Goal: Information Seeking & Learning: Compare options

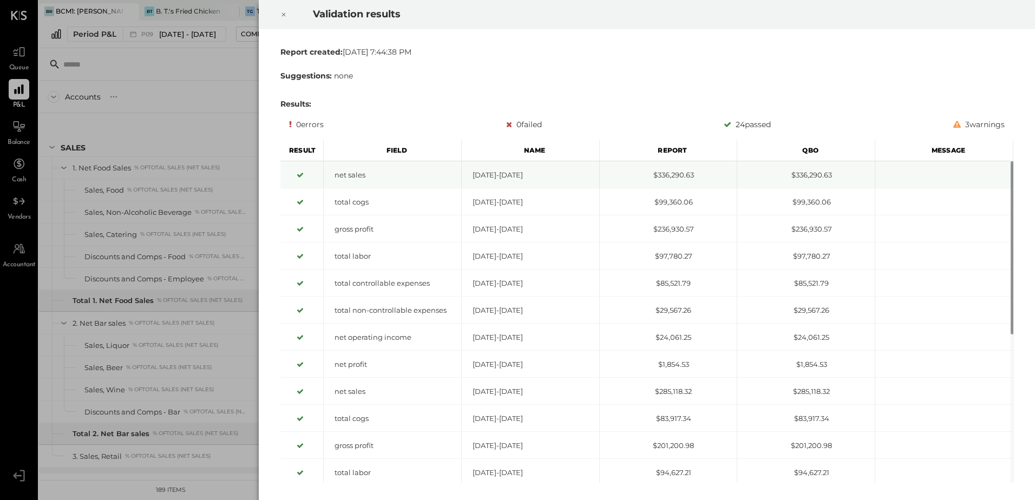
click at [280, 12] on div at bounding box center [284, 14] width 24 height 30
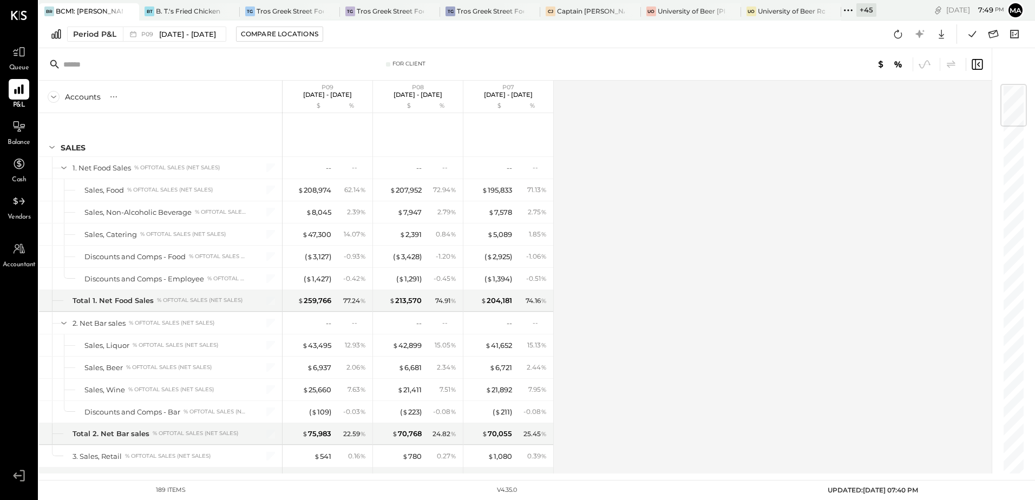
drag, startPoint x: 866, startPoint y: 11, endPoint x: 865, endPoint y: 55, distance: 44.4
click at [866, 11] on div "+ 45" at bounding box center [866, 10] width 20 height 14
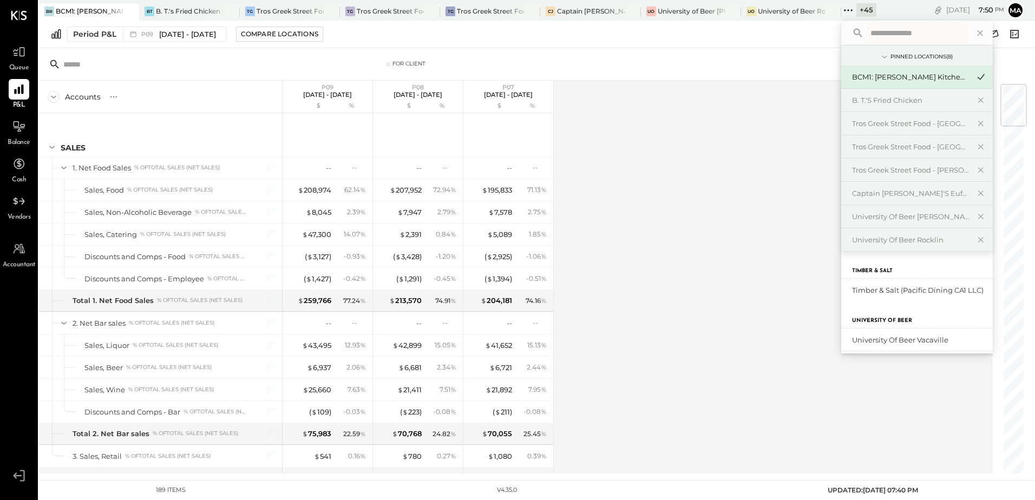
click at [877, 35] on input "text" at bounding box center [916, 32] width 101 height 19
type input "***"
click at [906, 315] on div "BCM2: [PERSON_NAME] American Cooking" at bounding box center [910, 313] width 117 height 10
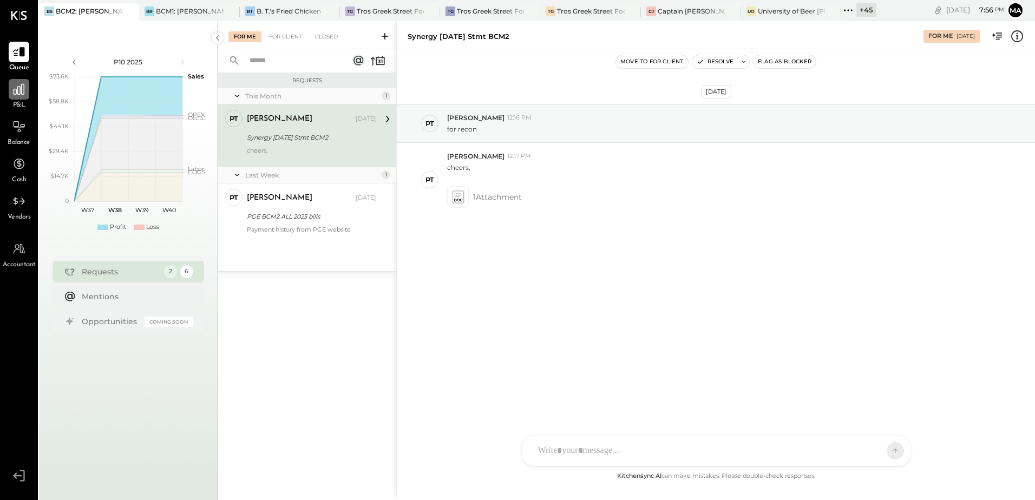
click at [13, 100] on div at bounding box center [19, 89] width 21 height 21
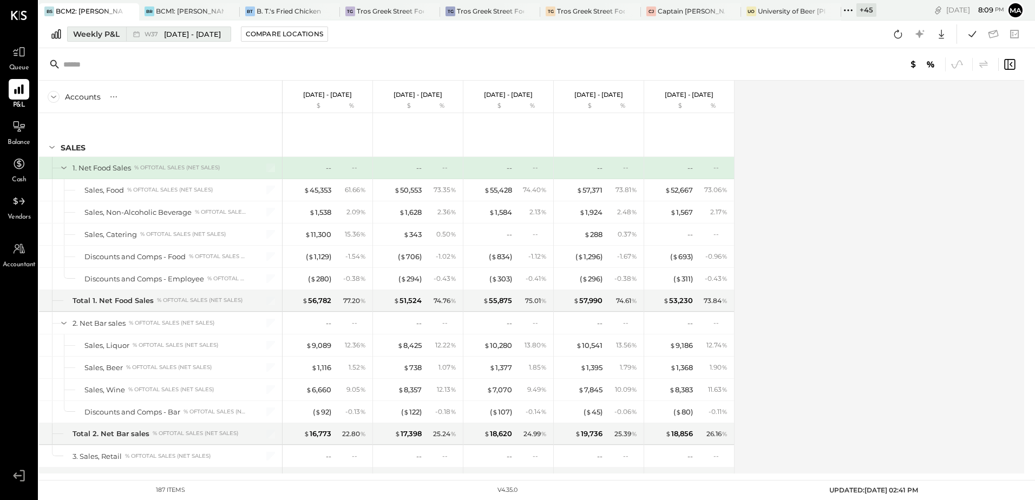
click at [95, 31] on div "Weekly P&L" at bounding box center [96, 34] width 47 height 11
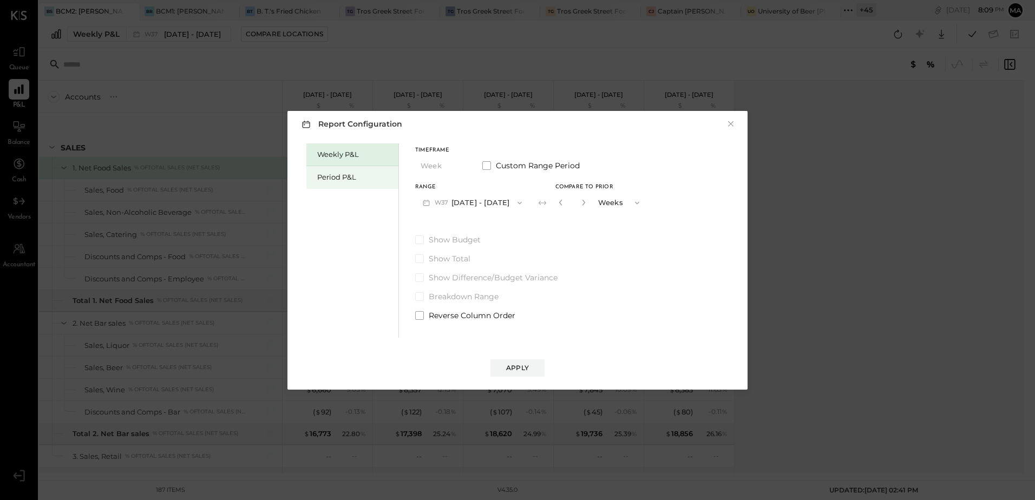
click at [337, 181] on div "Period P&L" at bounding box center [355, 177] width 76 height 10
click at [478, 203] on button "P10 Sep 11 - Oct 8, 2025" at bounding box center [470, 203] width 111 height 20
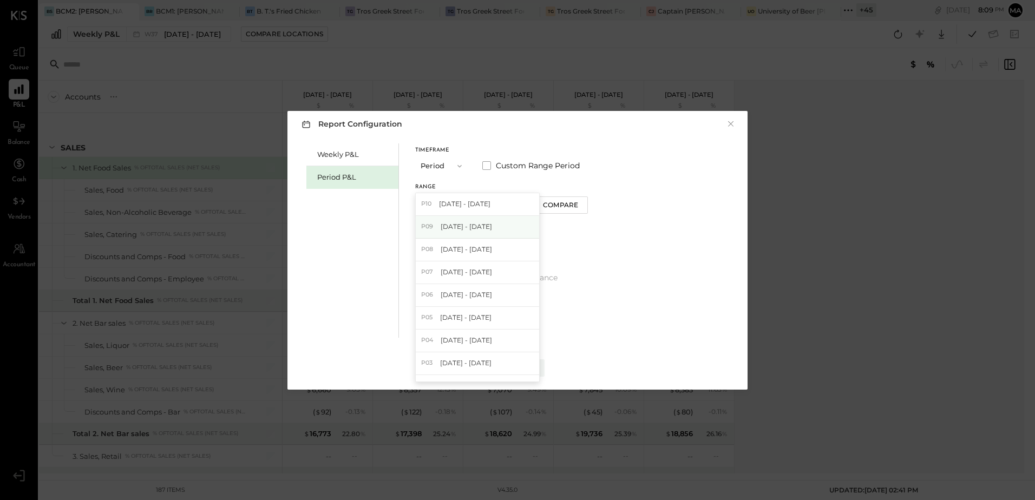
click at [491, 230] on span "Aug 14 - Sep 10, 2025" at bounding box center [465, 226] width 51 height 9
click at [473, 201] on button "P09 Aug 14 - Sep 10, 2025" at bounding box center [471, 203] width 113 height 20
click at [492, 227] on span "Aug 14 - Sep 10, 2025" at bounding box center [465, 226] width 51 height 9
click at [576, 203] on div "Compare" at bounding box center [561, 204] width 35 height 9
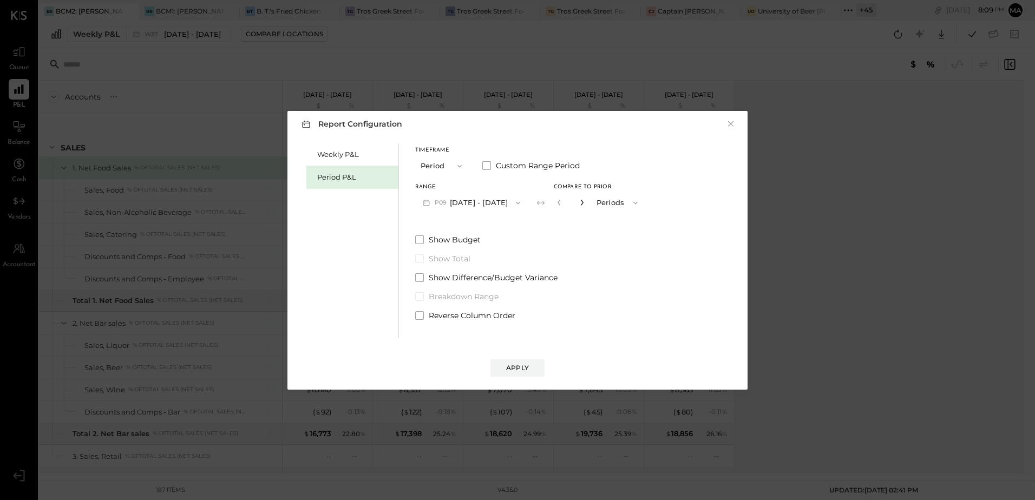
click at [583, 205] on icon "button" at bounding box center [581, 203] width 3 height 6
type input "*"
click at [527, 367] on div "Apply" at bounding box center [517, 367] width 23 height 9
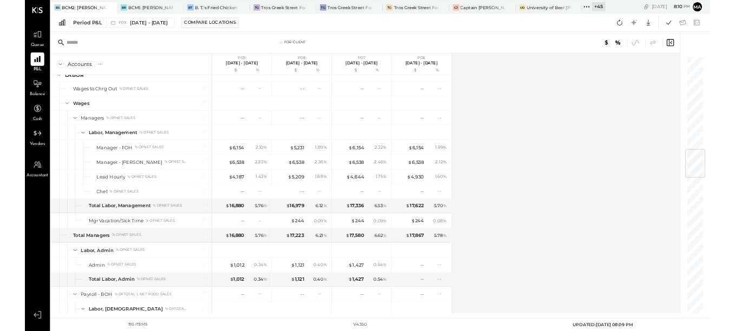
scroll to position [1190, 0]
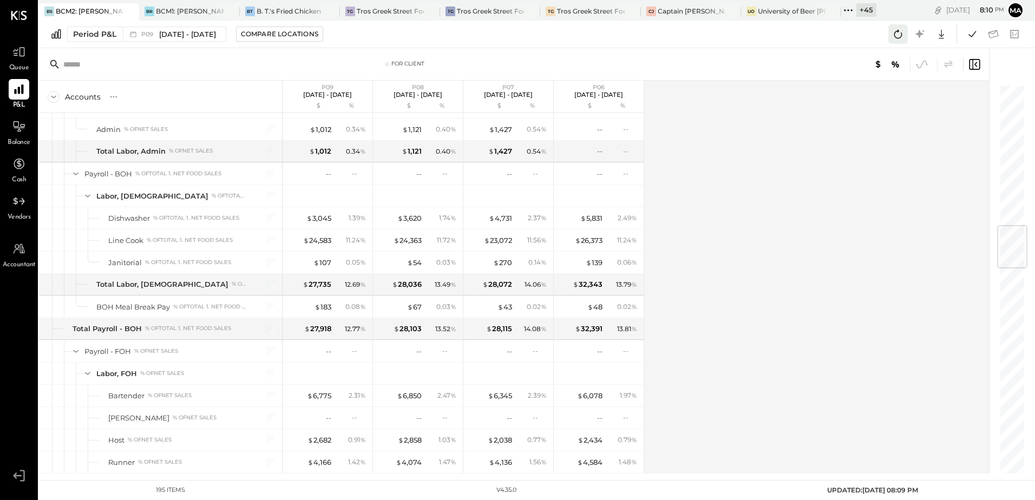
click at [898, 34] on icon at bounding box center [898, 34] width 14 height 14
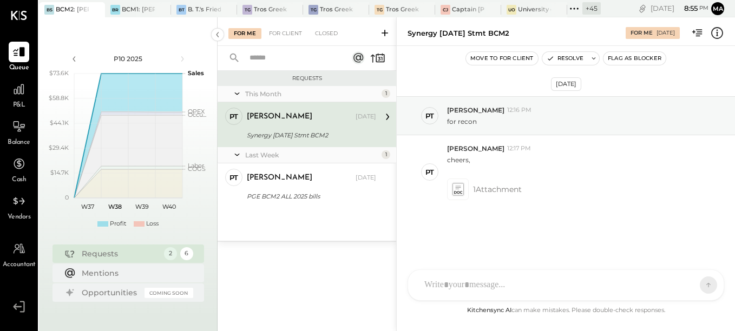
click at [597, 9] on div "+ 45" at bounding box center [591, 8] width 18 height 12
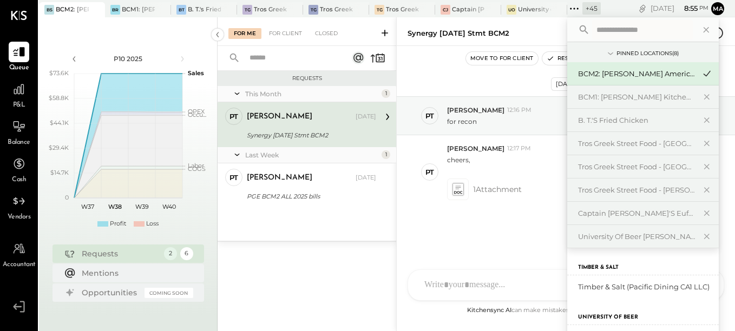
click at [611, 32] on input "text" at bounding box center [642, 29] width 101 height 19
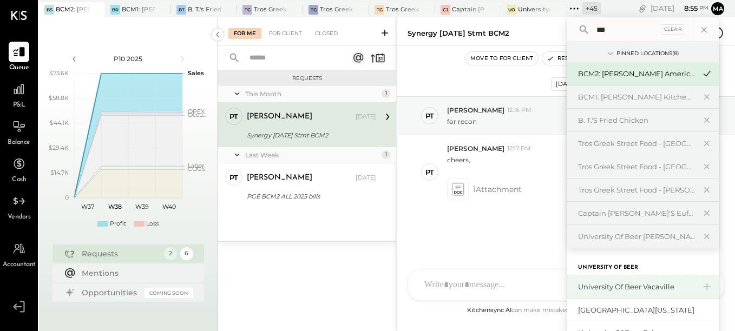
type input "***"
click at [676, 283] on div "University of Beer Vacaville" at bounding box center [636, 287] width 117 height 10
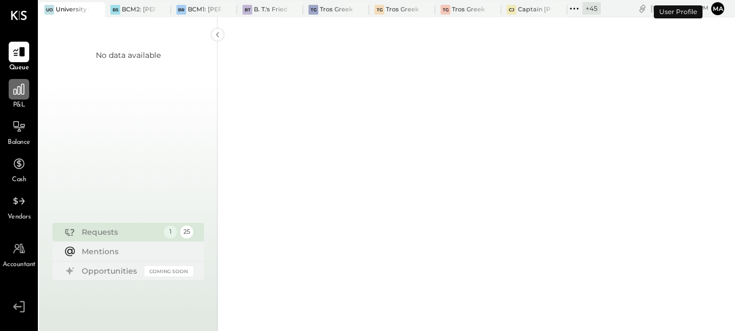
click at [16, 91] on icon at bounding box center [19, 89] width 14 height 14
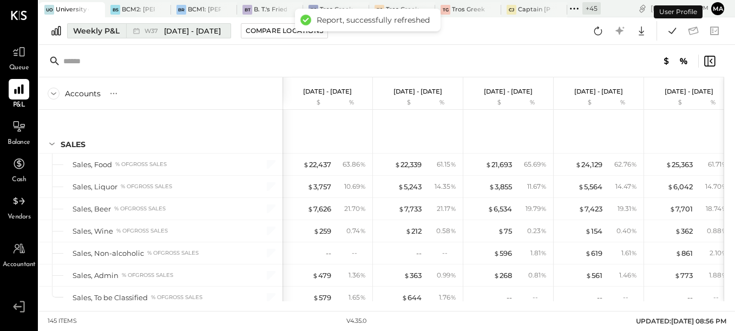
click at [96, 29] on div "Weekly P&L" at bounding box center [96, 30] width 47 height 11
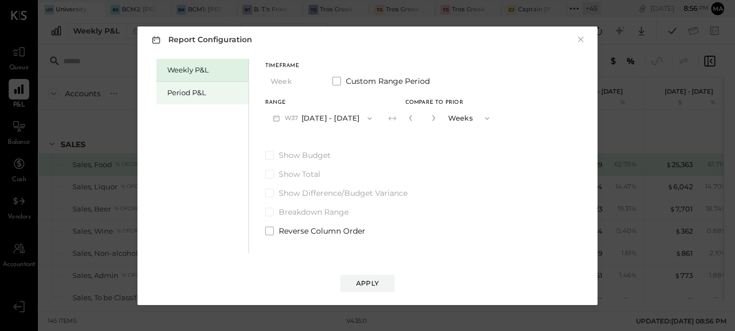
click at [175, 93] on div "Period P&L" at bounding box center [205, 93] width 76 height 10
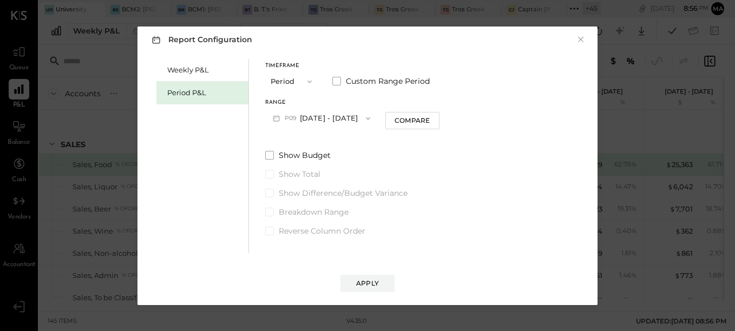
click at [364, 120] on button "P09 Aug 25 - Sep 28, 2025" at bounding box center [321, 118] width 113 height 20
click at [365, 80] on span "Custom Range Period" at bounding box center [388, 81] width 84 height 11
click at [324, 121] on icon "button" at bounding box center [319, 118] width 9 height 9
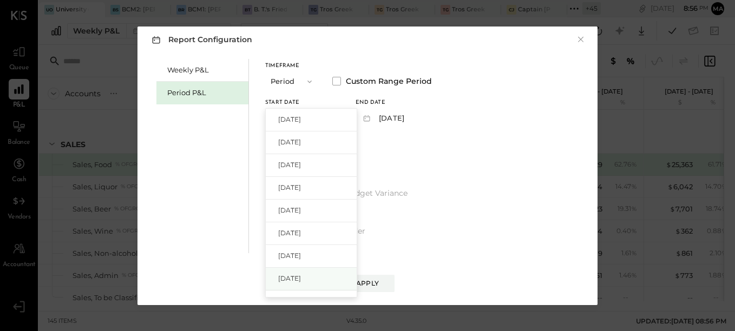
click at [301, 277] on span "Jan 27, 2025" at bounding box center [289, 278] width 23 height 9
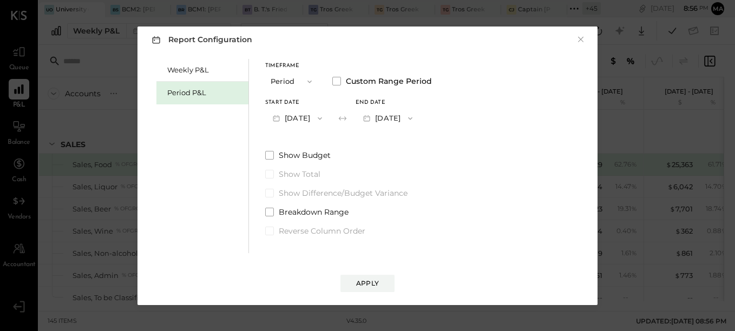
click at [412, 121] on button "Feb 23, 2025" at bounding box center [387, 118] width 64 height 20
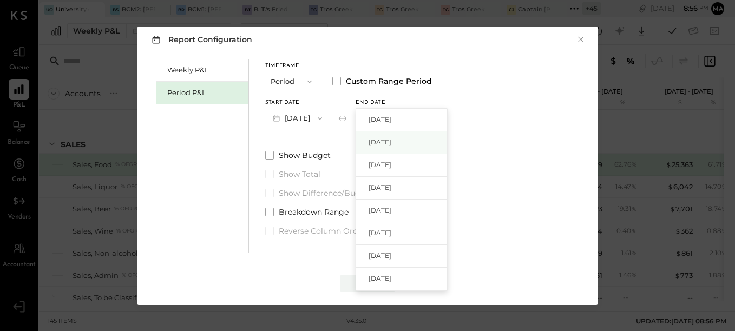
click at [391, 143] on span "Aug 24, 2025" at bounding box center [379, 141] width 23 height 9
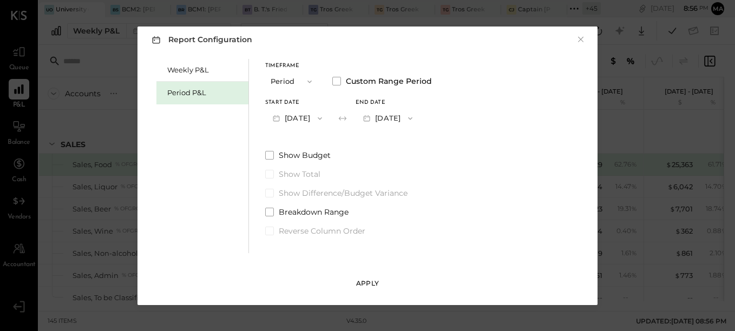
click at [365, 286] on div "Apply" at bounding box center [367, 283] width 23 height 9
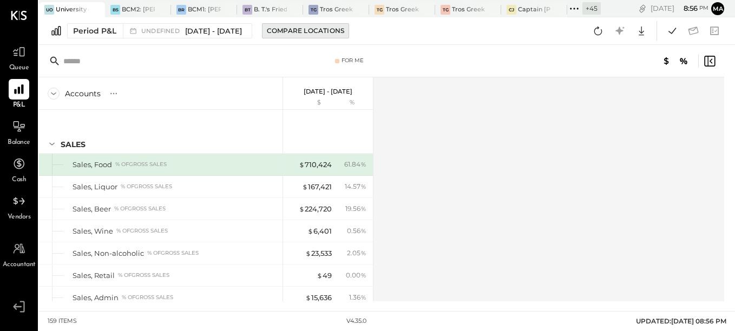
click at [344, 30] on div "Compare Locations" at bounding box center [305, 30] width 77 height 9
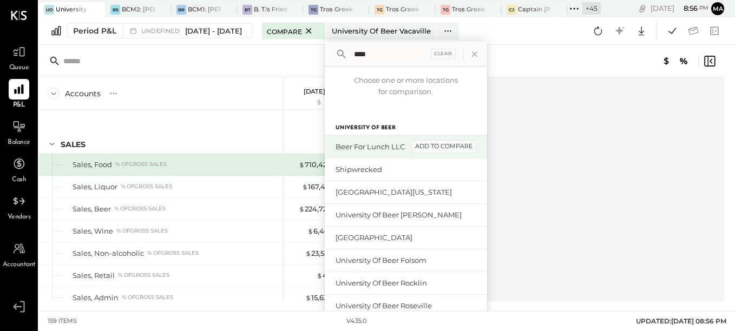
type input "****"
click at [472, 148] on div "add to compare" at bounding box center [443, 146] width 65 height 13
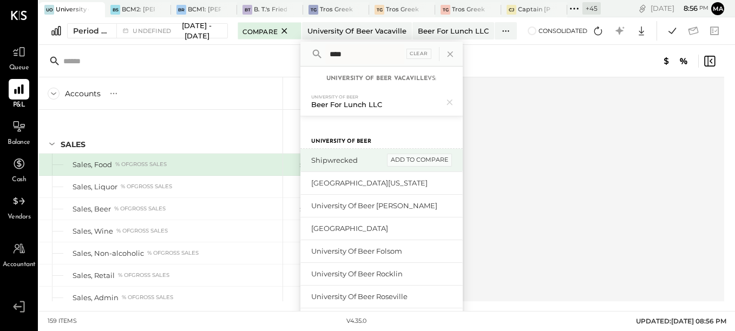
click at [438, 160] on div "add to compare" at bounding box center [419, 160] width 65 height 13
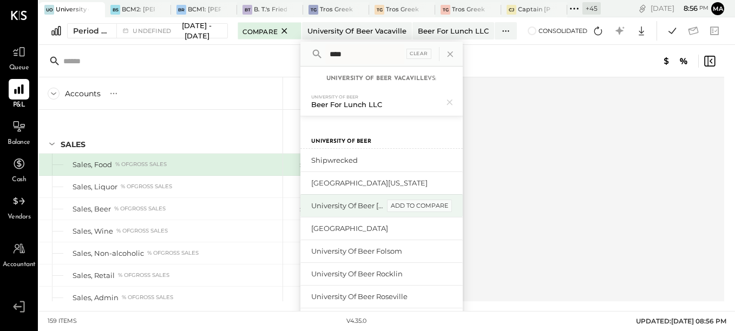
scroll to position [57, 0]
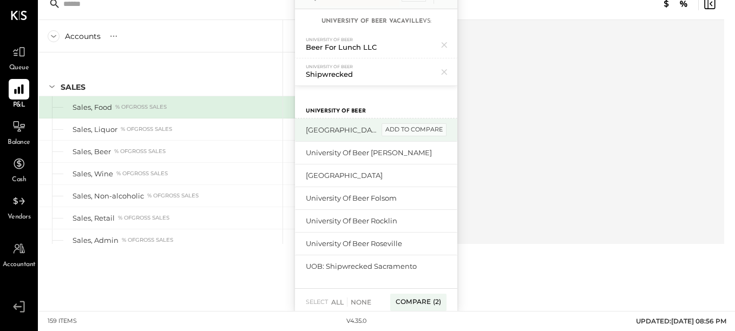
click at [434, 129] on div "add to compare" at bounding box center [413, 129] width 65 height 13
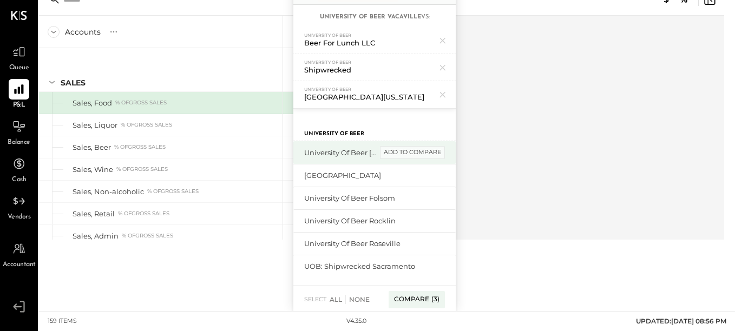
click at [436, 150] on div "add to compare" at bounding box center [412, 152] width 65 height 13
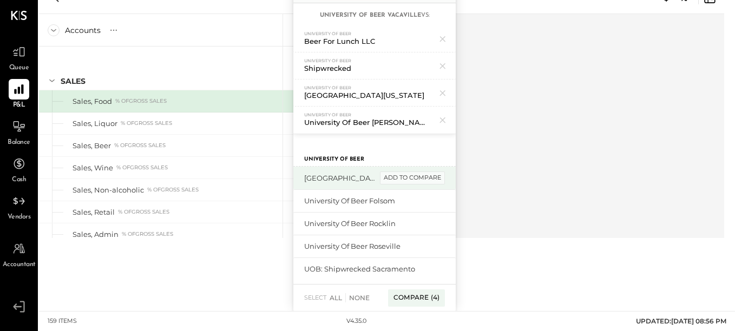
click at [436, 178] on div "add to compare" at bounding box center [412, 178] width 65 height 13
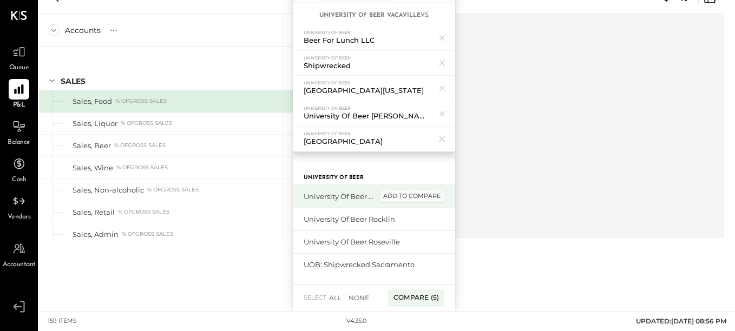
click at [419, 195] on div "add to compare" at bounding box center [411, 196] width 65 height 13
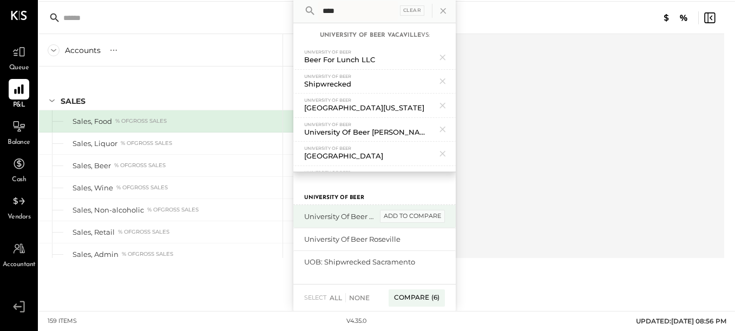
click at [419, 214] on div "add to compare" at bounding box center [412, 216] width 65 height 13
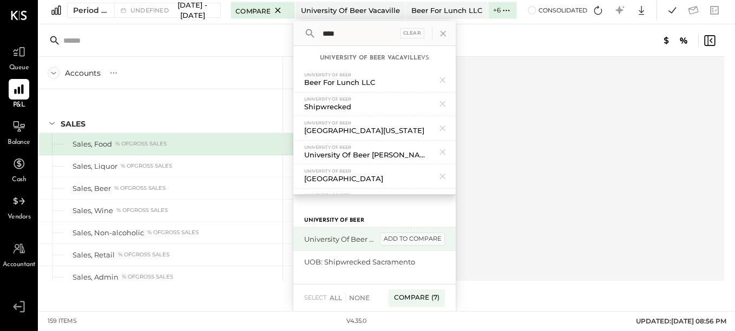
click at [420, 238] on div "add to compare" at bounding box center [412, 239] width 65 height 13
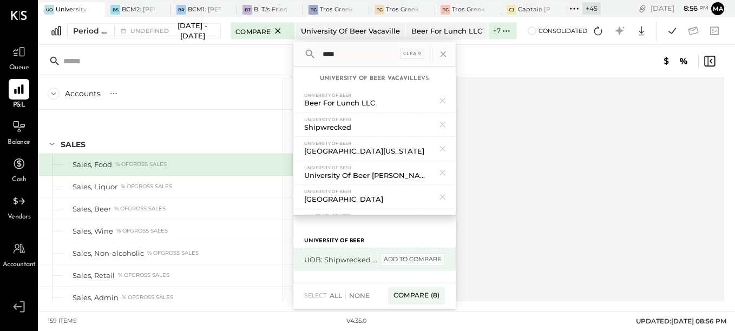
click at [426, 258] on div "add to compare" at bounding box center [412, 259] width 65 height 13
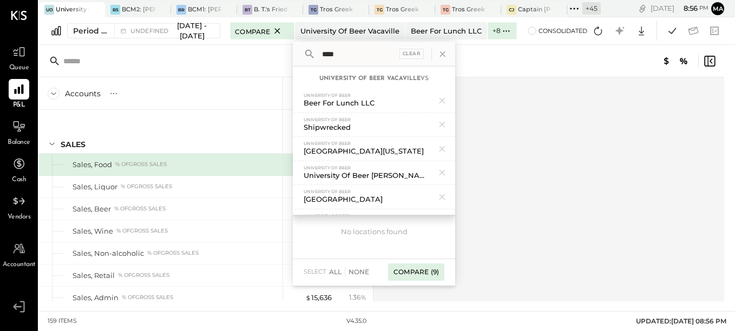
click at [424, 276] on div "Compare (9)" at bounding box center [416, 271] width 56 height 17
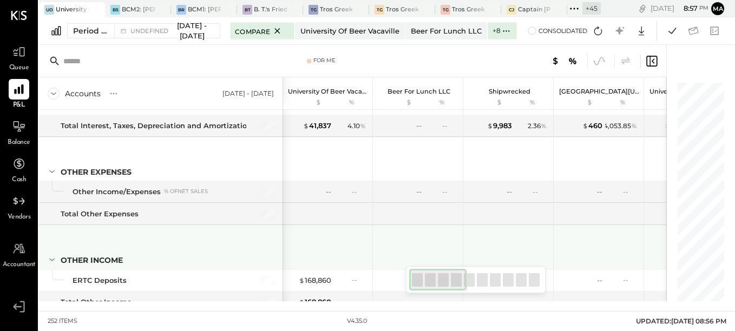
scroll to position [4822, 0]
